Goal: Find specific page/section: Find specific page/section

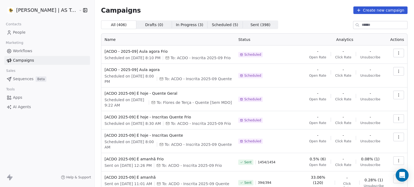
click at [34, 34] on link "People" at bounding box center [47, 32] width 86 height 9
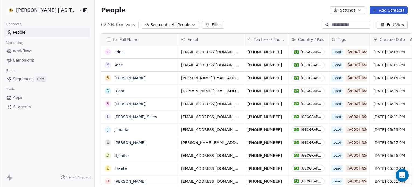
scroll to position [161, 320]
click at [151, 28] on span "Segments:" at bounding box center [161, 25] width 20 height 6
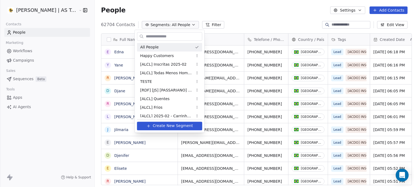
click at [147, 37] on input "text" at bounding box center [173, 37] width 57 height 8
click at [201, 25] on html "[PERSON_NAME] | AS Treinamentos Contacts People Marketing Workflows Campaigns S…" at bounding box center [207, 93] width 414 height 187
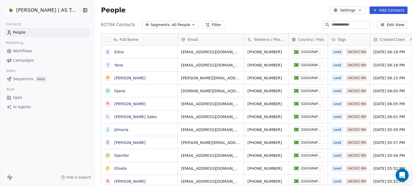
click at [202, 25] on button "Filter" at bounding box center [213, 25] width 22 height 8
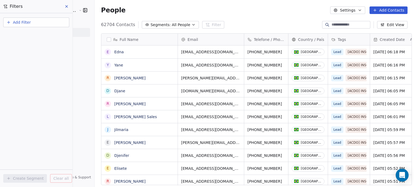
click at [55, 26] on button "Add Filter" at bounding box center [36, 23] width 66 height 10
click at [51, 36] on div "Contact properties" at bounding box center [36, 35] width 55 height 6
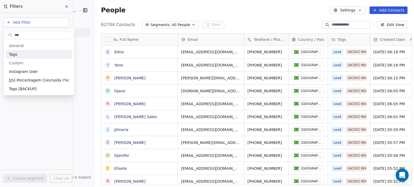
type input "***"
click at [51, 52] on div "Tags" at bounding box center [39, 54] width 60 height 5
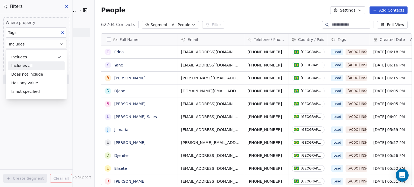
click at [32, 69] on div "Includes all" at bounding box center [36, 66] width 57 height 9
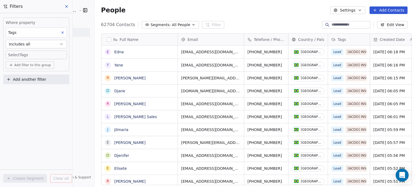
click at [47, 59] on body "[PERSON_NAME] | AS Treinamentos Contacts People Marketing Workflows Campaigns S…" at bounding box center [207, 93] width 414 height 187
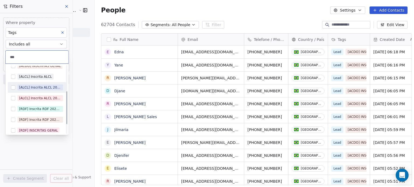
scroll to position [73, 0]
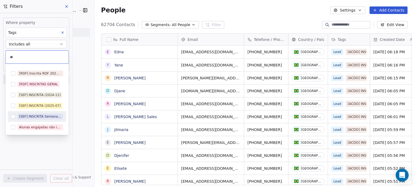
type input "*"
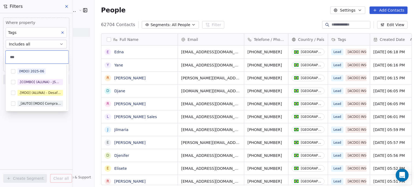
scroll to position [0, 0]
click at [29, 56] on input "***" at bounding box center [37, 57] width 56 height 6
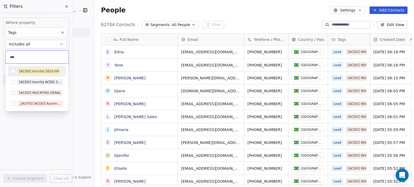
type input "***"
click at [38, 74] on div "[ACDO] Inscrita 2025-09" at bounding box center [39, 71] width 40 height 5
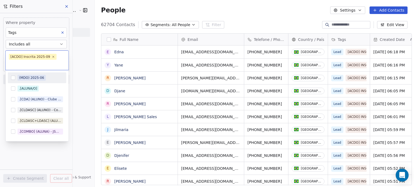
click at [81, 61] on html "[PERSON_NAME] | AS Treinamentos Contacts People Marketing Workflows Campaigns S…" at bounding box center [207, 93] width 414 height 187
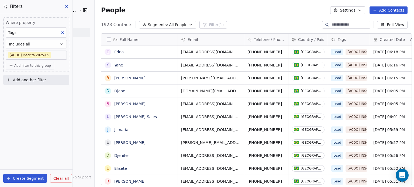
scroll to position [161, 320]
